Goal: Information Seeking & Learning: Check status

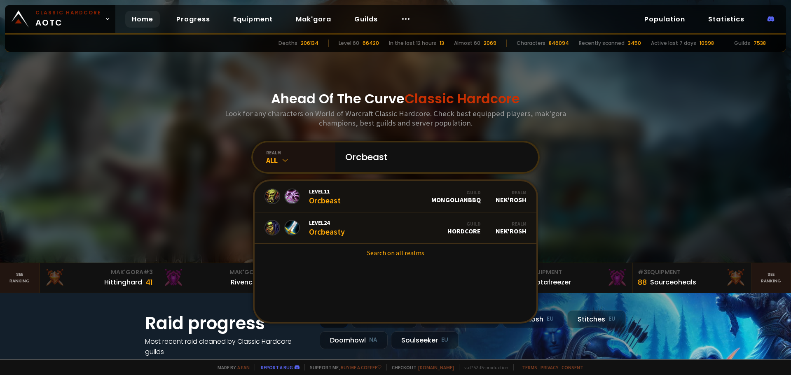
type input "Orcbeast"
click at [388, 255] on link "Search on all realms" at bounding box center [396, 253] width 282 height 18
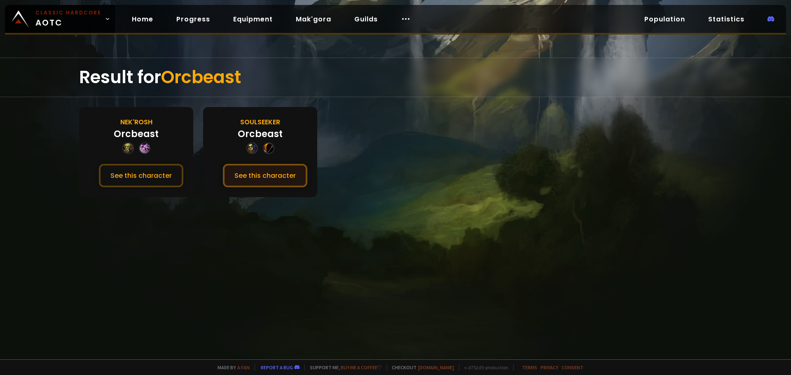
click at [254, 177] on button "See this character" at bounding box center [265, 175] width 84 height 23
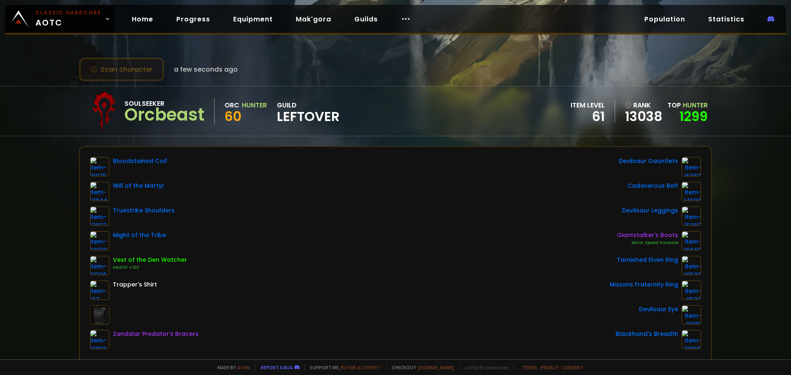
click at [139, 69] on button "Scan character" at bounding box center [121, 69] width 85 height 23
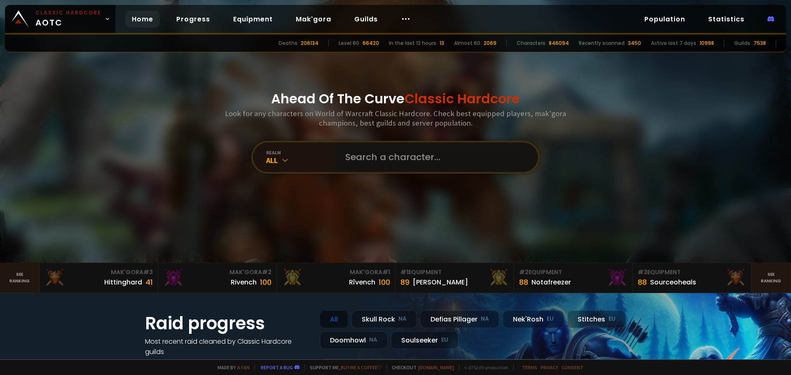
click at [366, 153] on input "text" at bounding box center [434, 158] width 188 height 30
paste input "< Valkyrie > Serverns största skandinaviska guild söker fler spelare till AQ40.…"
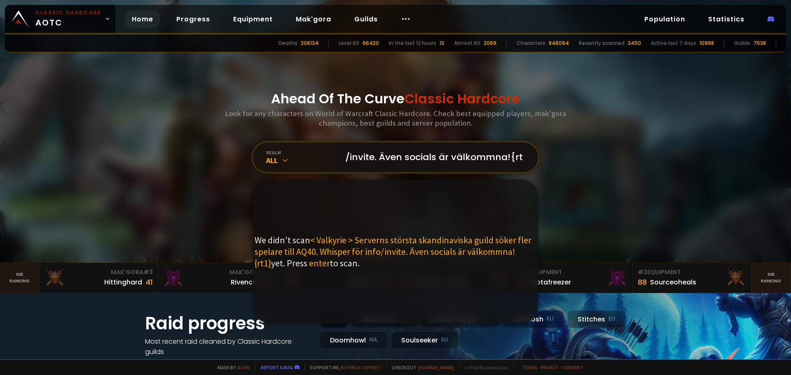
type input "< Valkyrie > Serverns största skandinaviska guild söker fler spelare till AQ40.…"
click at [396, 160] on input "< Valkyrie > Serverns största skandinaviska guild söker fler spelare till AQ40.…" at bounding box center [434, 158] width 188 height 30
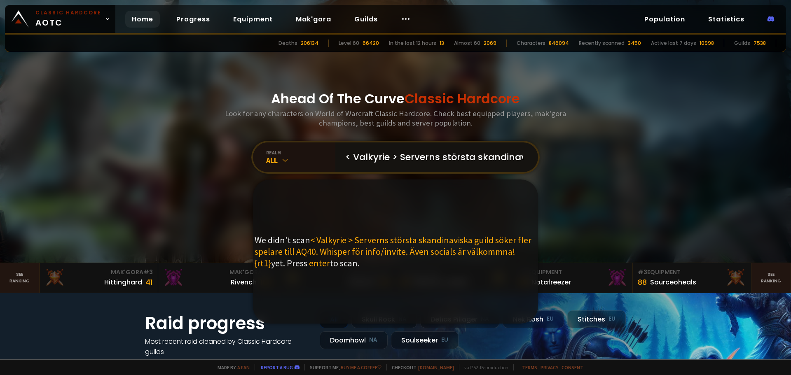
click at [396, 160] on input "< Valkyrie > Serverns största skandinaviska guild söker fler spelare till AQ40.…" at bounding box center [434, 158] width 188 height 30
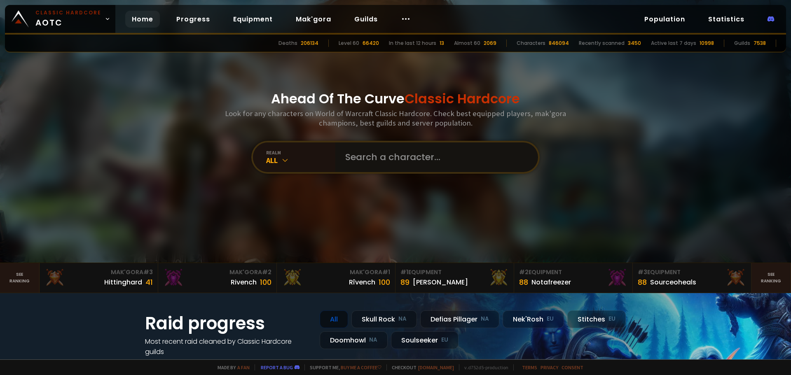
paste input "Mullerage"
type input "Mullerage"
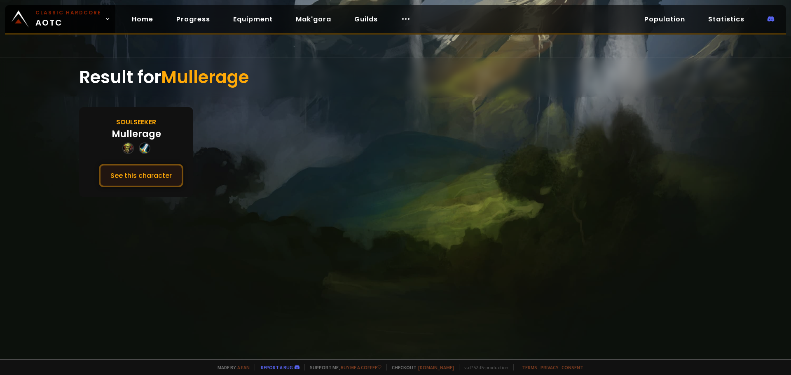
click at [154, 164] on button "See this character" at bounding box center [141, 175] width 84 height 23
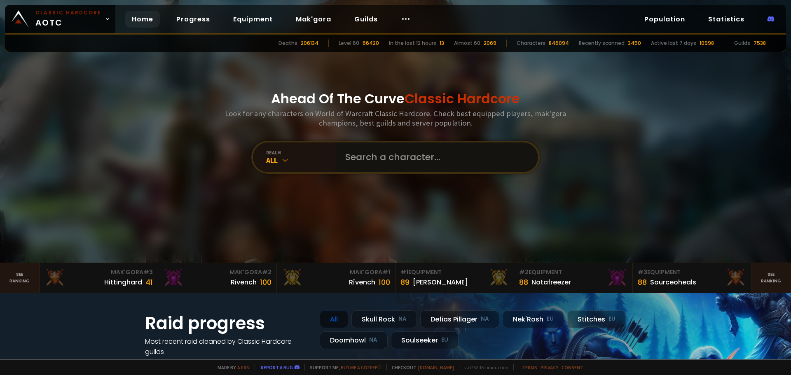
click at [392, 166] on input "text" at bounding box center [434, 158] width 188 height 30
type input "Mullemekk"
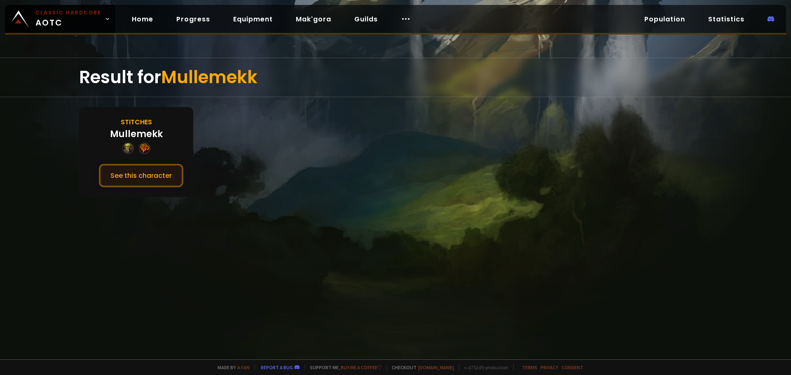
click at [154, 172] on button "See this character" at bounding box center [141, 175] width 84 height 23
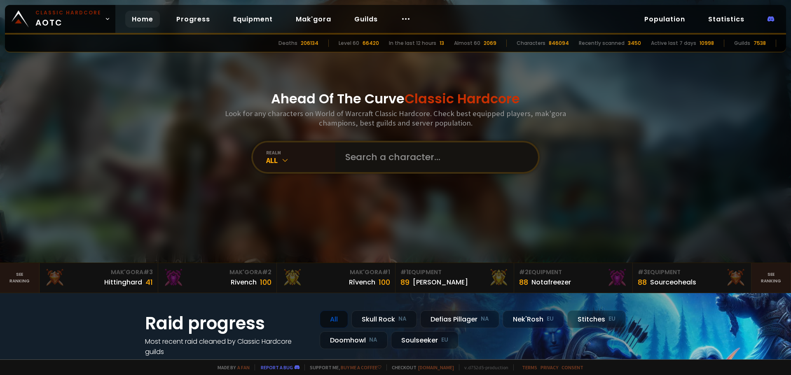
click at [352, 154] on input "text" at bounding box center [434, 158] width 188 height 30
type input "Mullemekk"
